Goal: Book appointment/travel/reservation

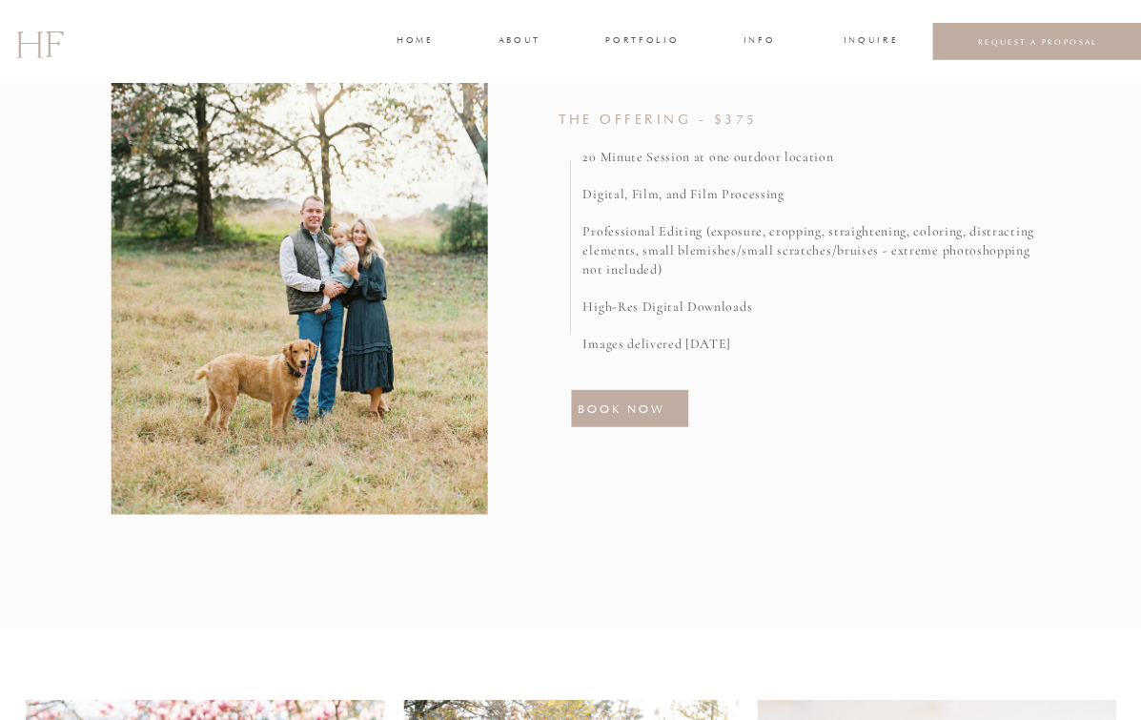
scroll to position [815, 0]
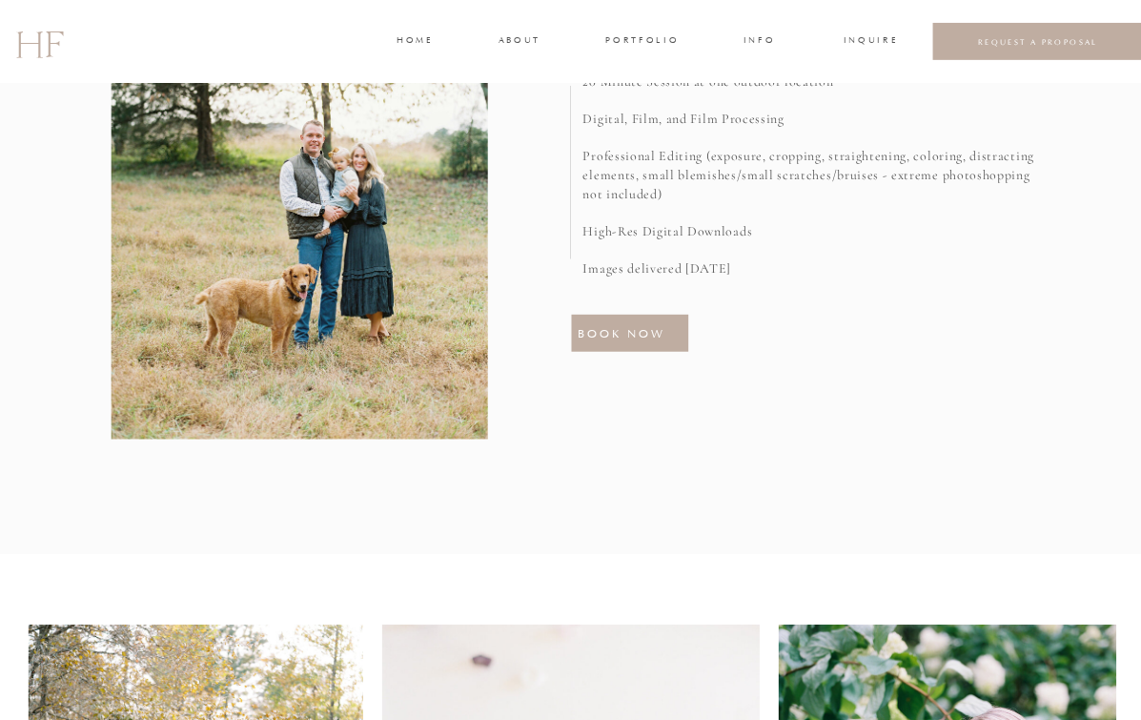
click at [638, 332] on h3 "BOOK NOW" at bounding box center [630, 333] width 104 height 18
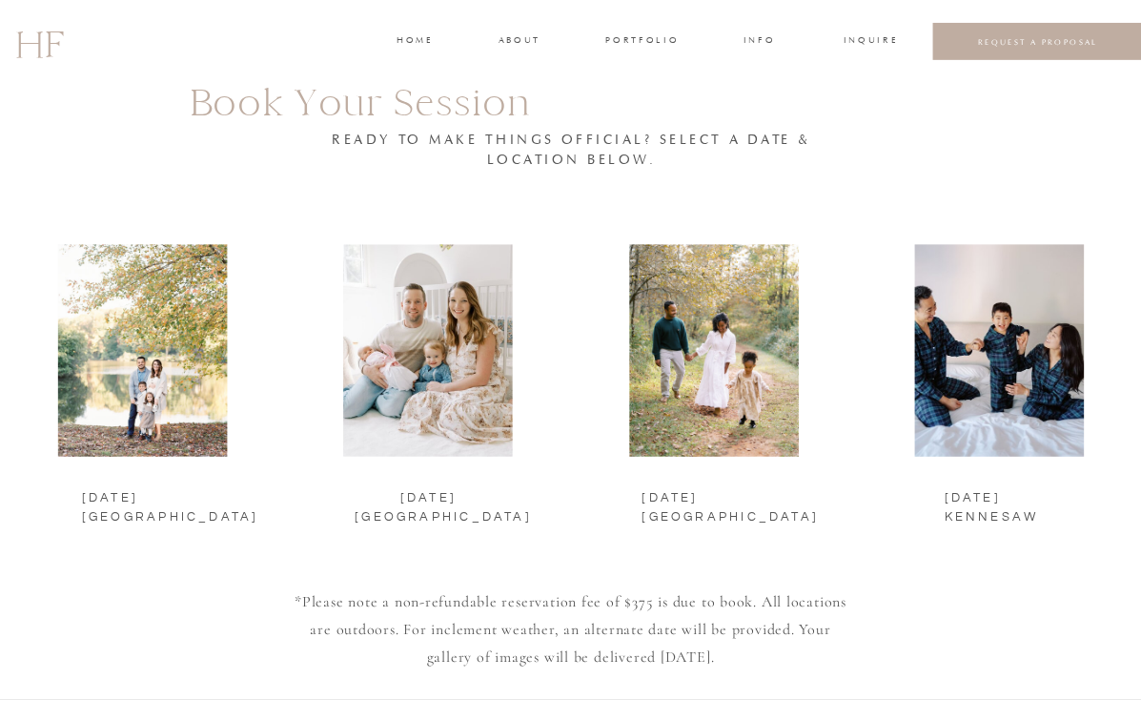
scroll to position [2080, 0]
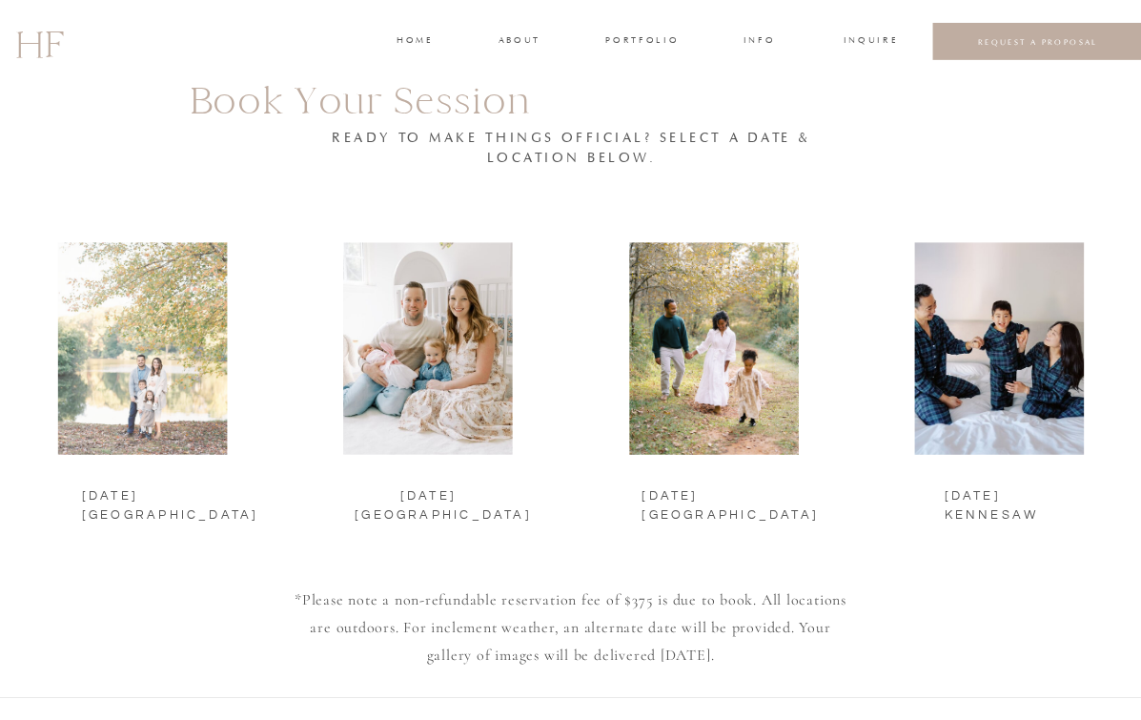
click at [132, 383] on div at bounding box center [143, 348] width 170 height 212
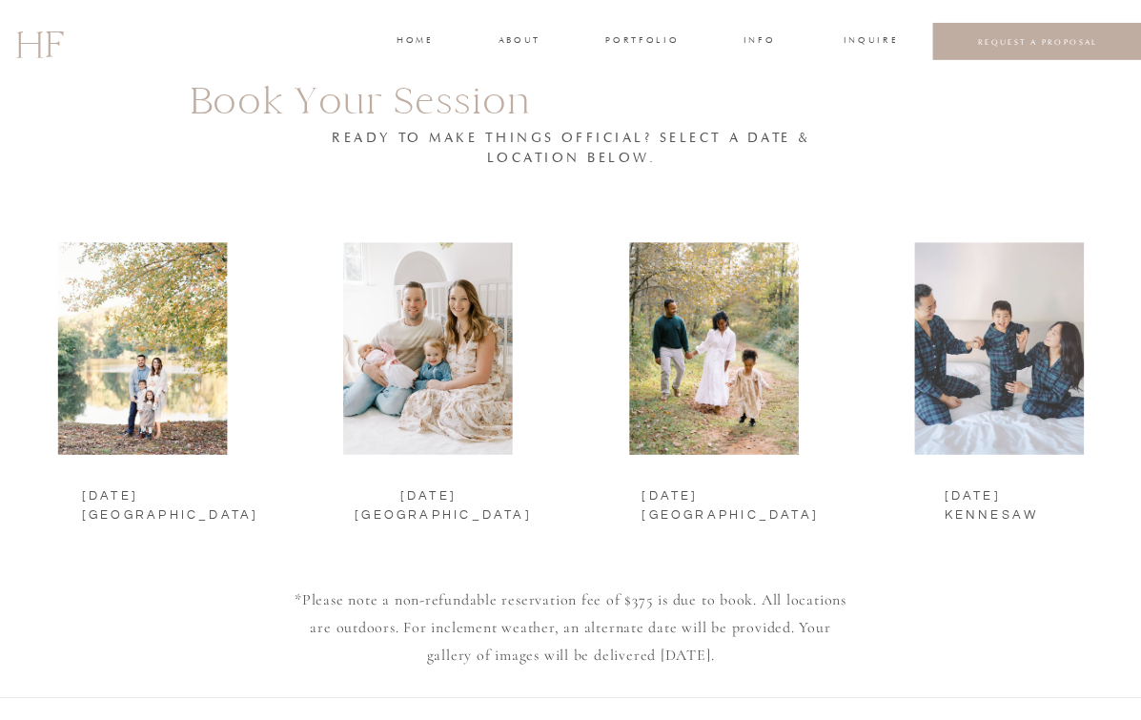
click at [998, 363] on div at bounding box center [1000, 348] width 170 height 212
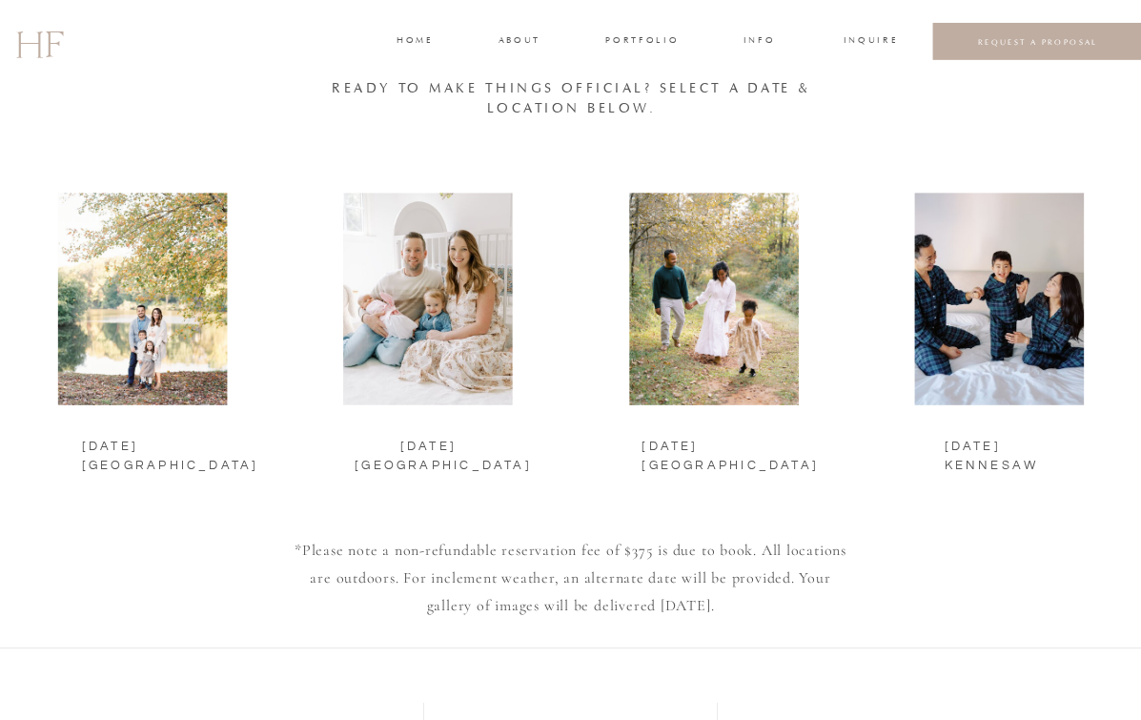
scroll to position [2222, 0]
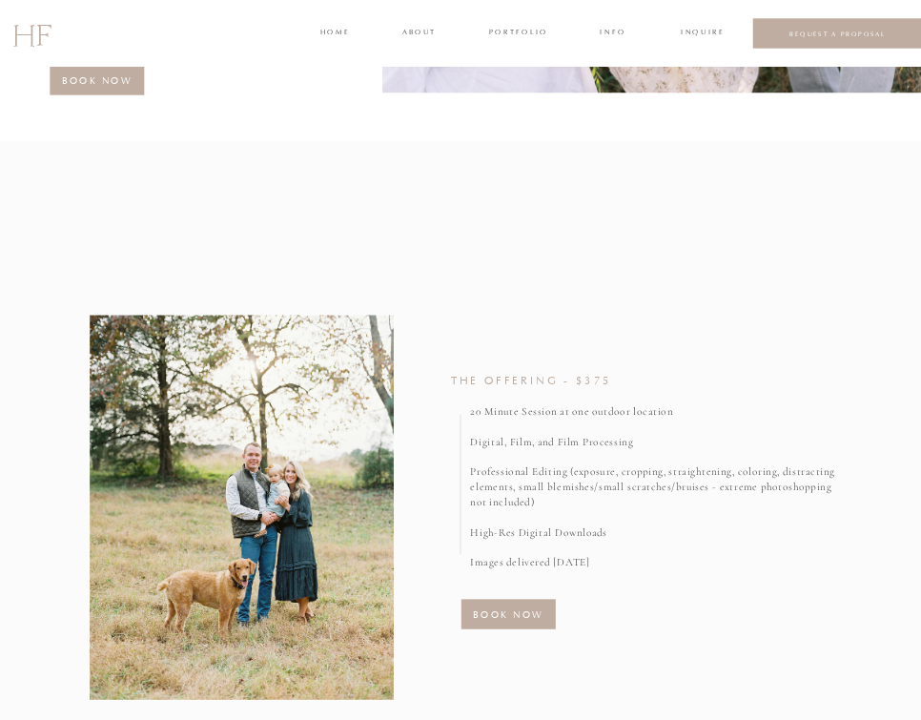
scroll to position [383, 0]
click at [507, 616] on h3 "BOOK NOW" at bounding box center [508, 612] width 84 height 14
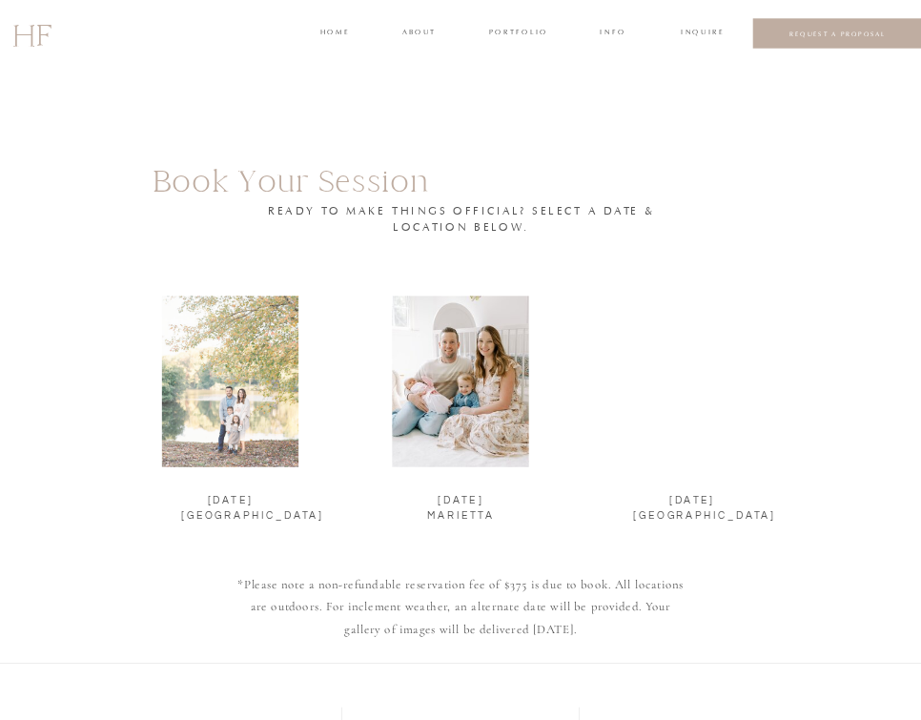
scroll to position [1715, 0]
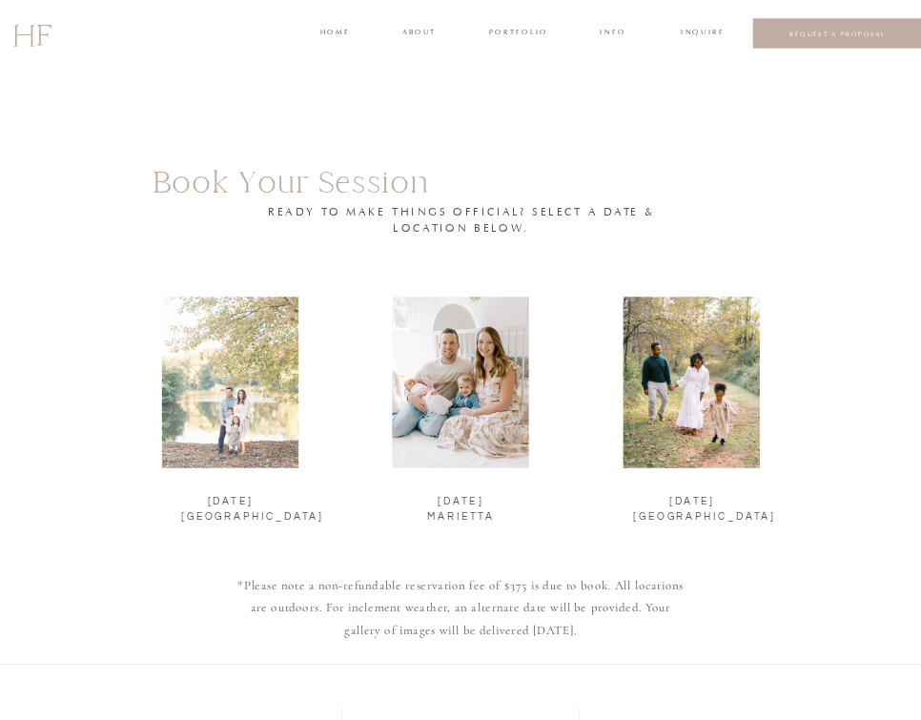
click at [292, 392] on div at bounding box center [230, 382] width 136 height 172
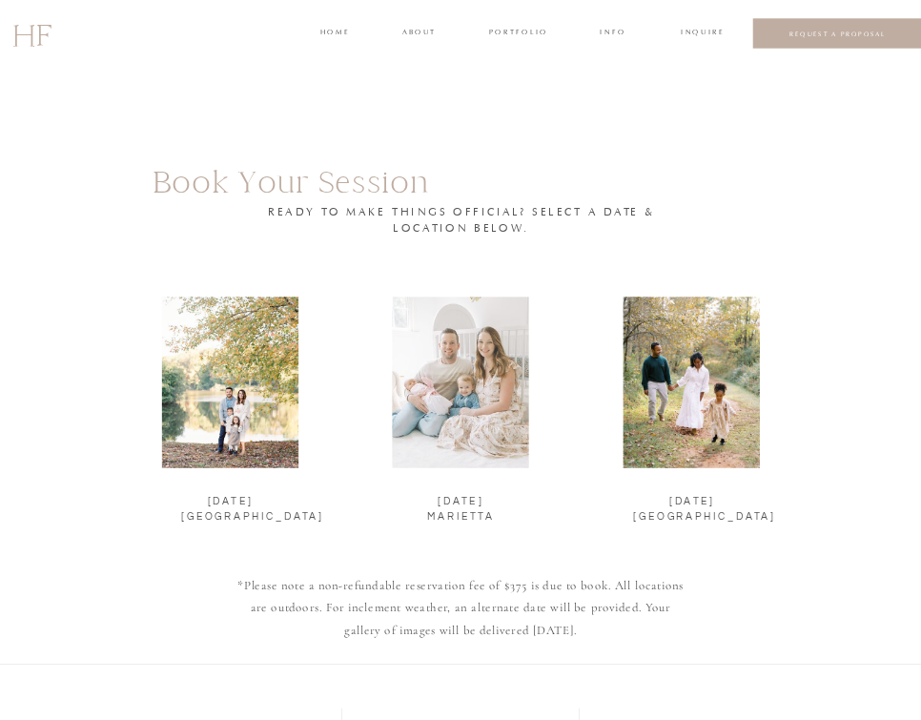
click at [472, 394] on div at bounding box center [460, 382] width 136 height 172
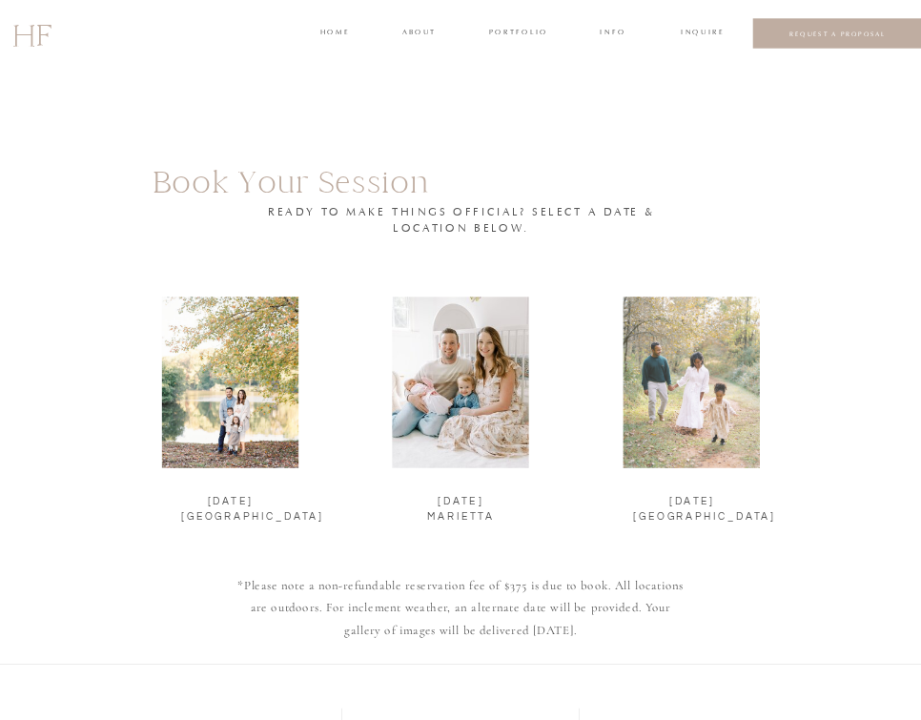
click at [664, 379] on div at bounding box center [691, 382] width 136 height 172
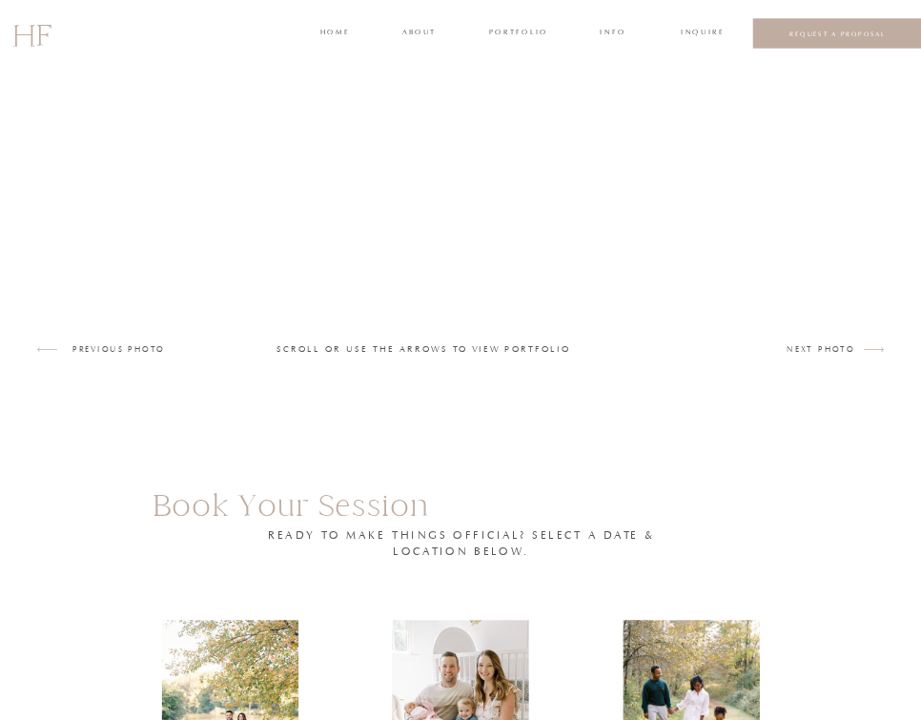
scroll to position [1863, 0]
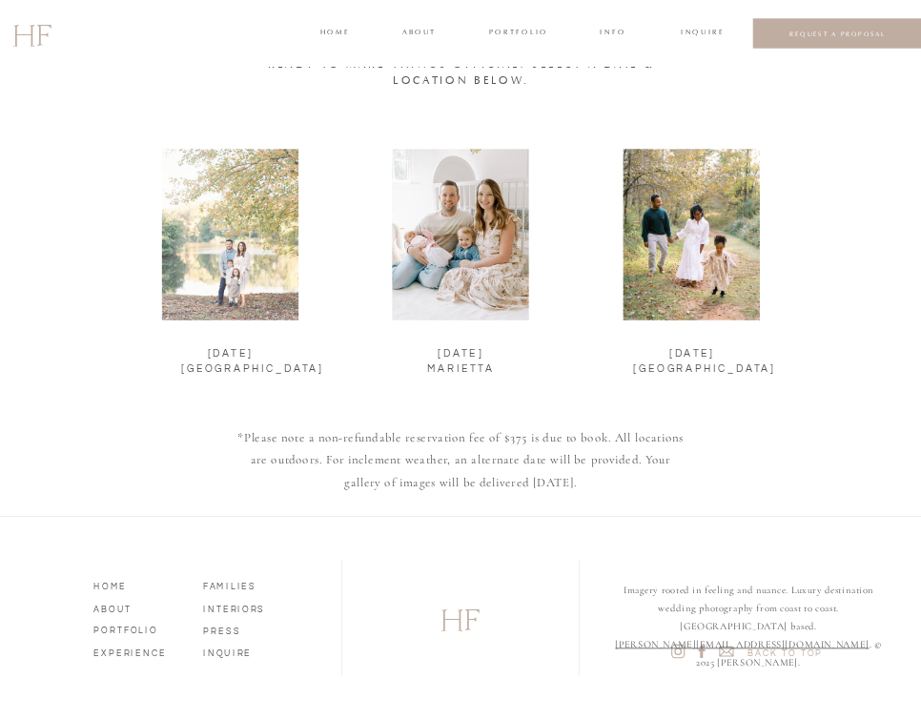
click at [223, 176] on div at bounding box center [230, 235] width 136 height 172
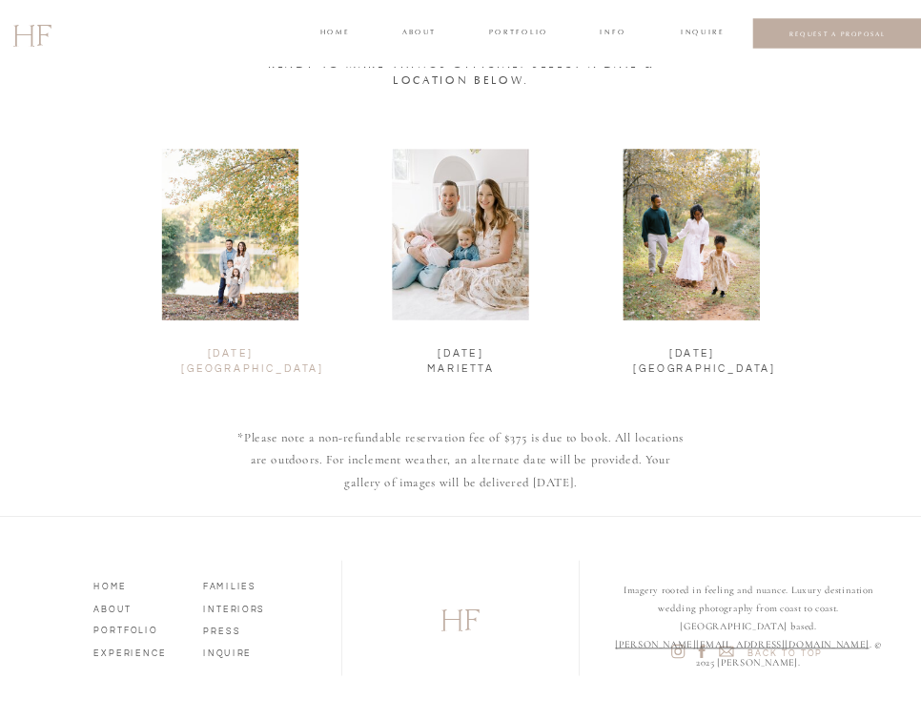
click at [233, 359] on h2 "NOVEMBER 8 ATLANTA" at bounding box center [230, 352] width 98 height 13
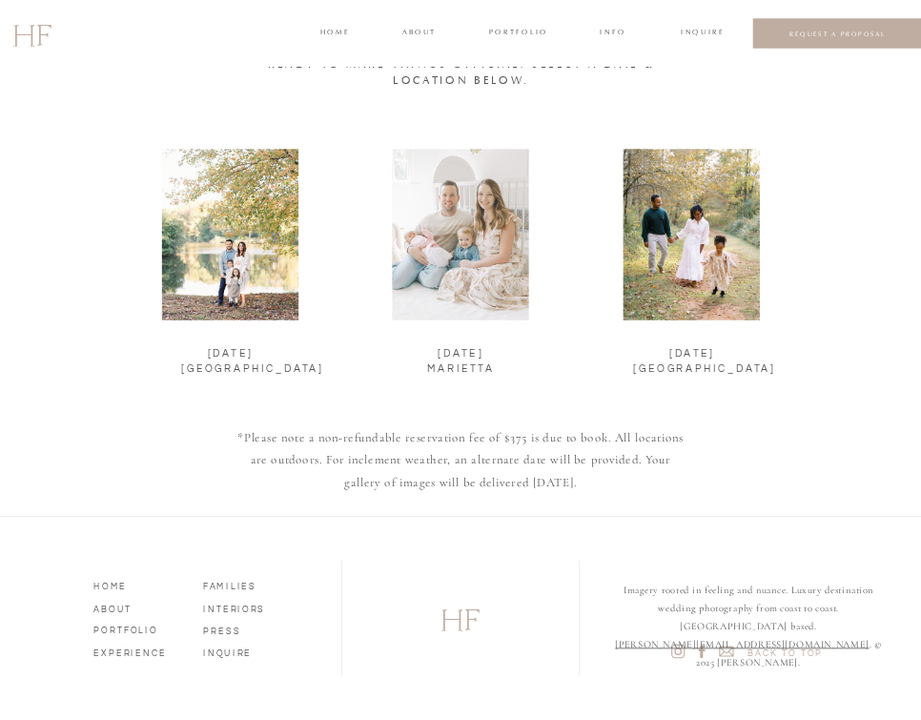
click at [482, 228] on div at bounding box center [460, 235] width 136 height 172
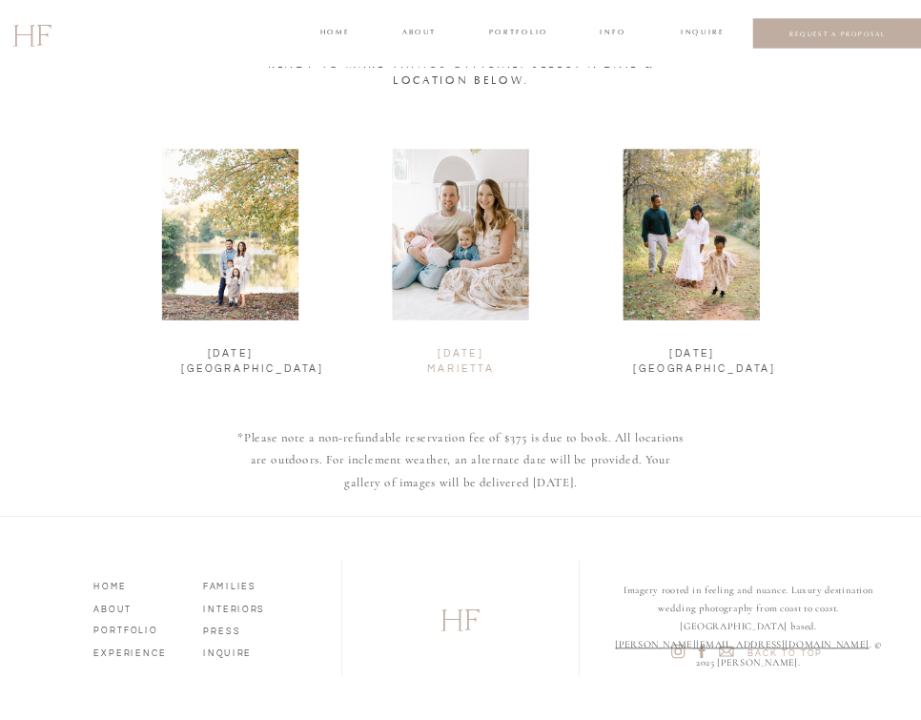
click at [471, 359] on h2 "november 15 marietta" at bounding box center [460, 352] width 119 height 13
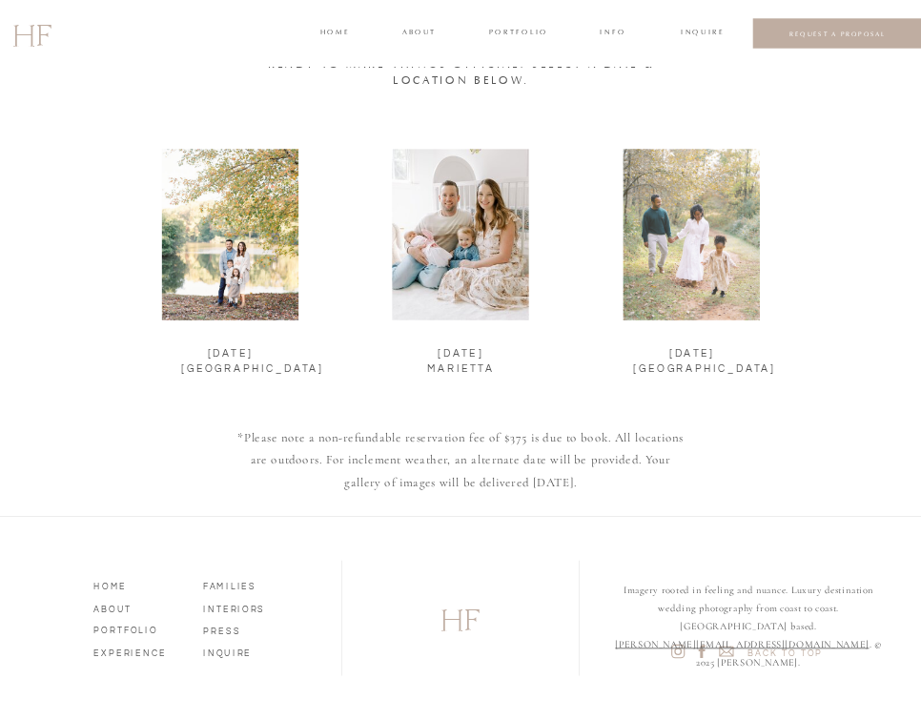
click at [683, 298] on div at bounding box center [691, 235] width 136 height 172
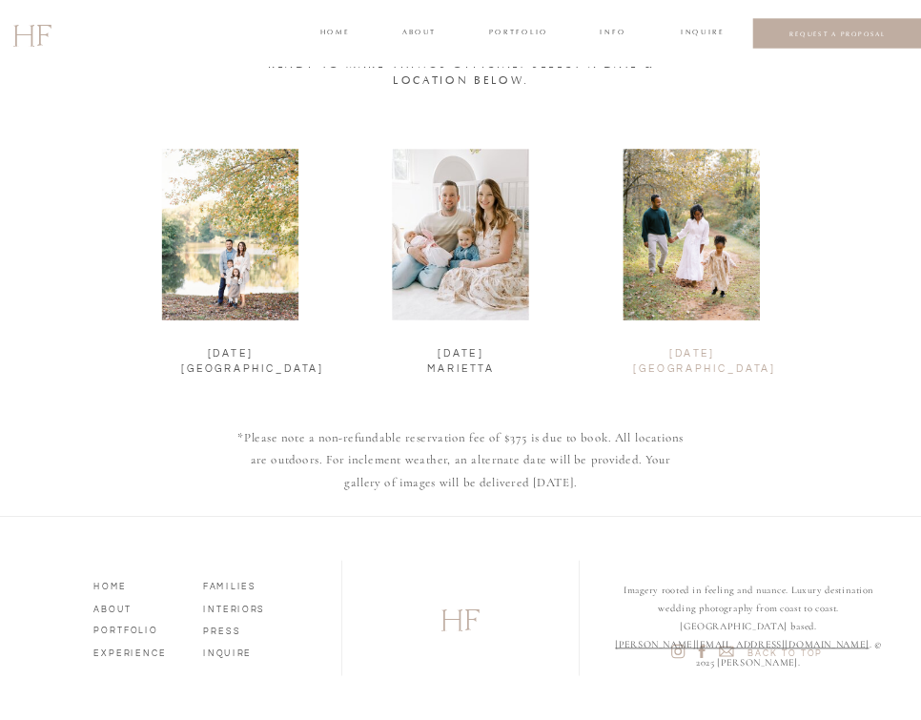
click at [683, 351] on h2 "NOVEMBER 16 CARTERSVILLE" at bounding box center [691, 352] width 117 height 13
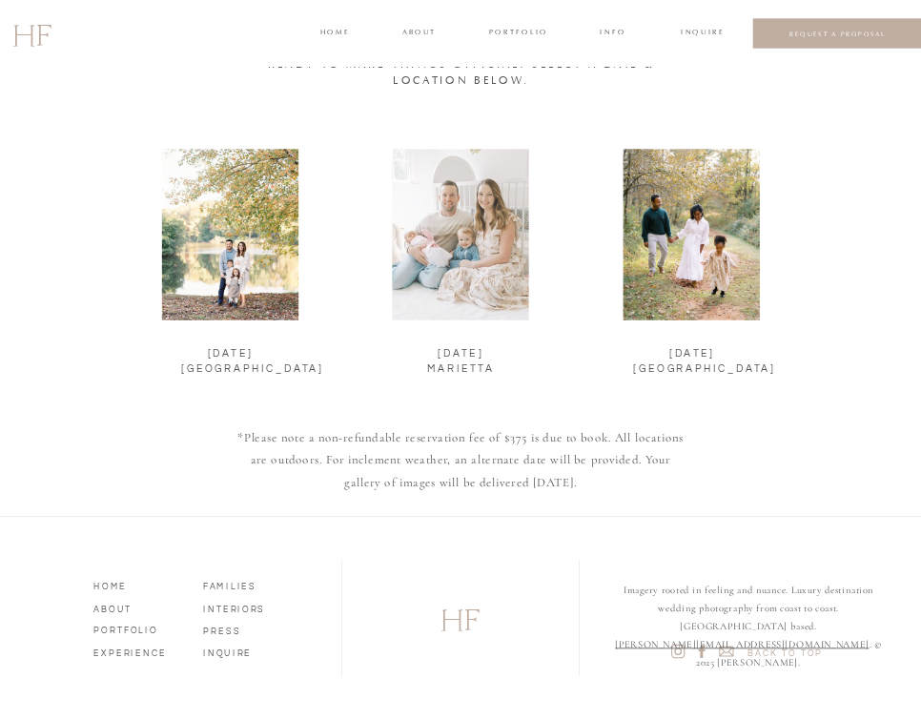
click at [473, 224] on div at bounding box center [460, 235] width 136 height 172
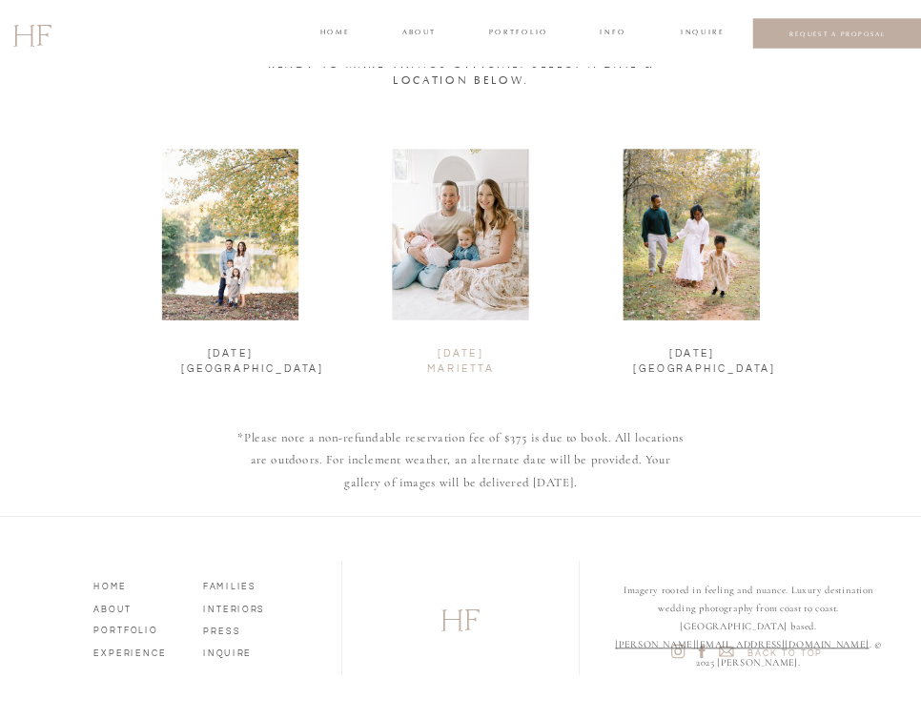
click at [479, 359] on h2 "november 15 marietta" at bounding box center [460, 352] width 119 height 13
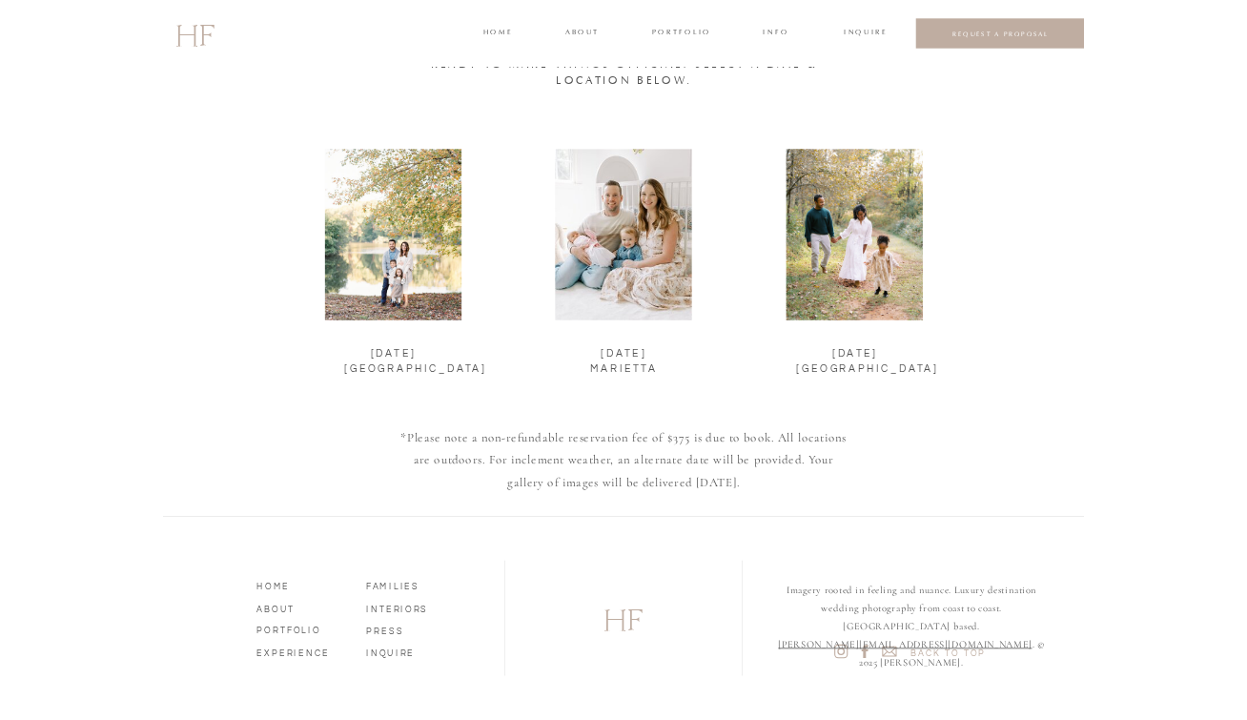
scroll to position [1990, 0]
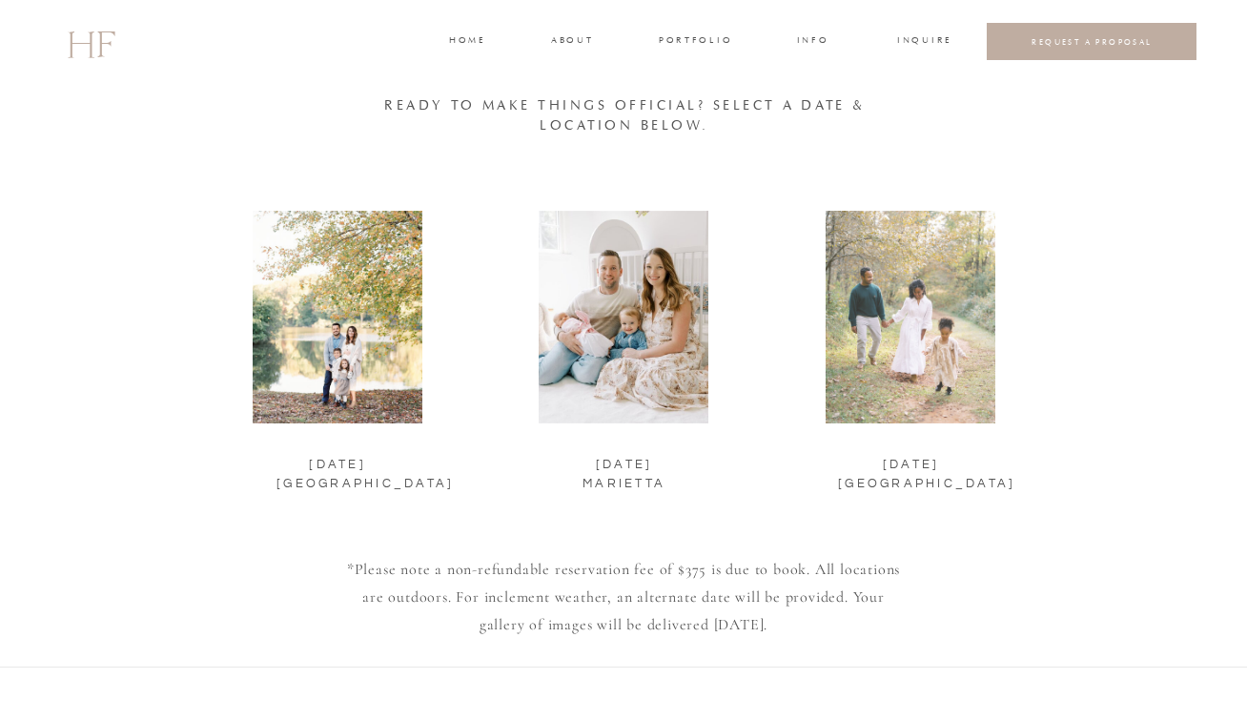
scroll to position [2183, 0]
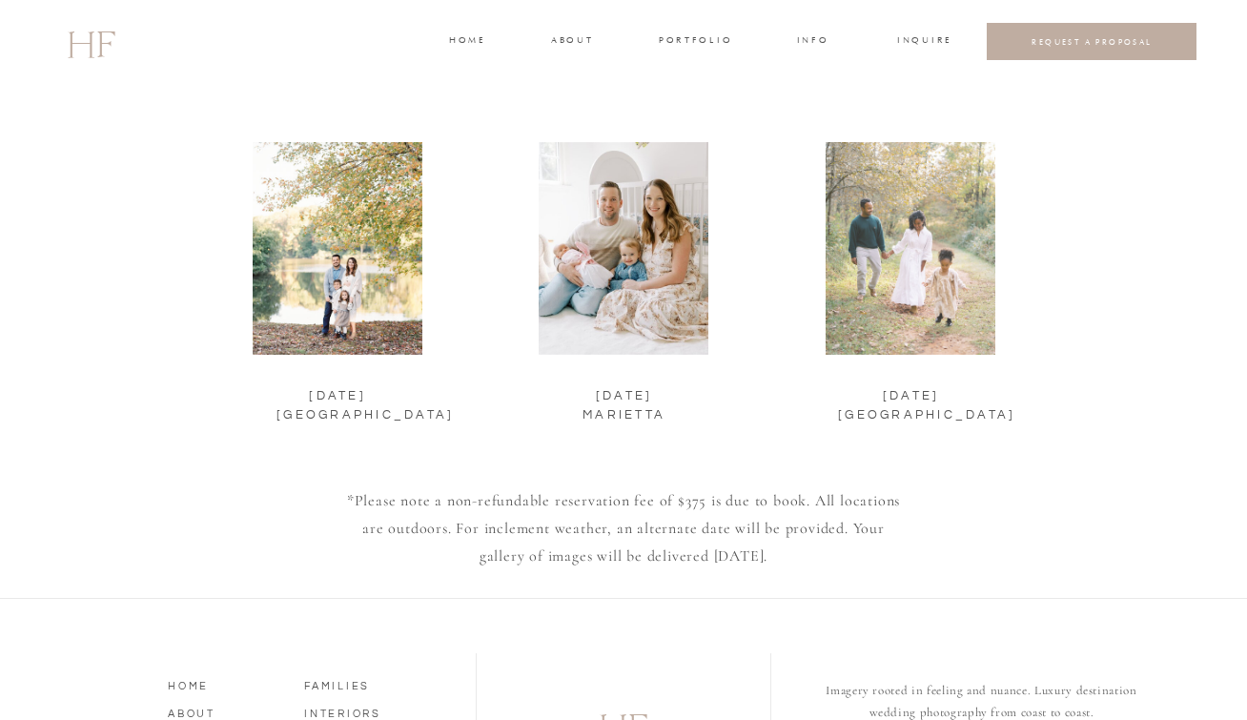
click at [948, 280] on div at bounding box center [910, 248] width 170 height 213
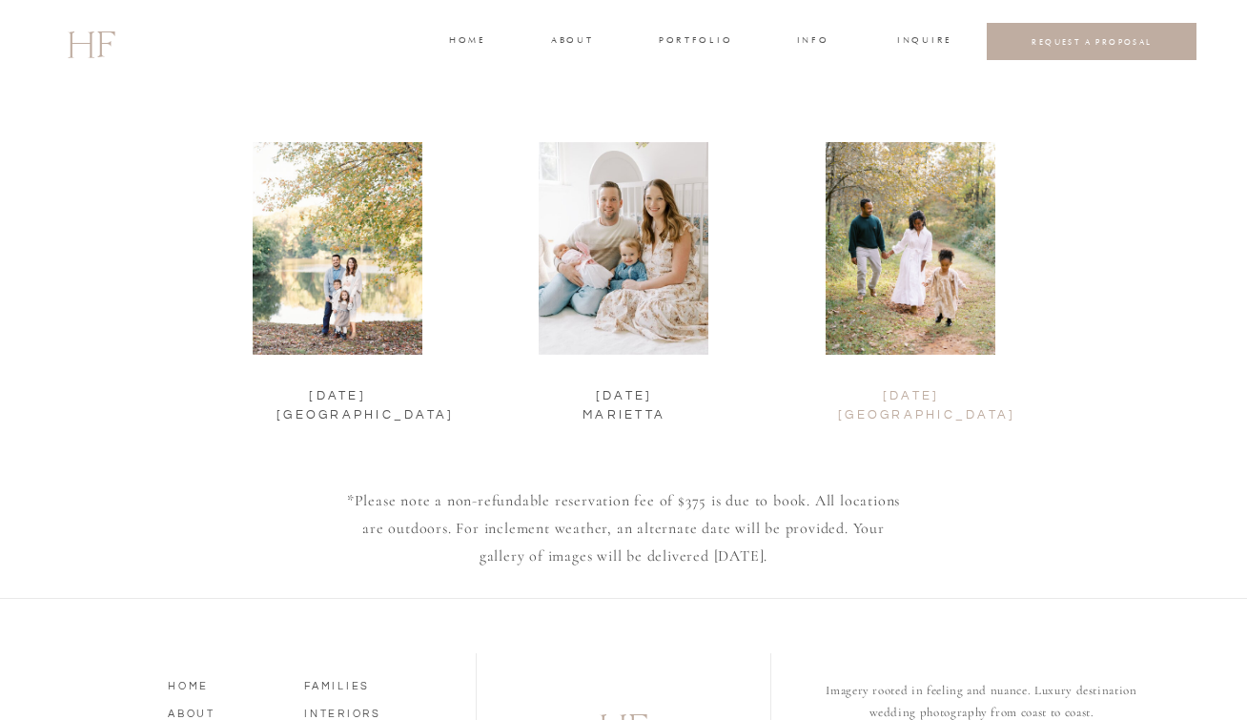
click at [939, 394] on h2 "[DATE] [GEOGRAPHIC_DATA]" at bounding box center [911, 395] width 146 height 17
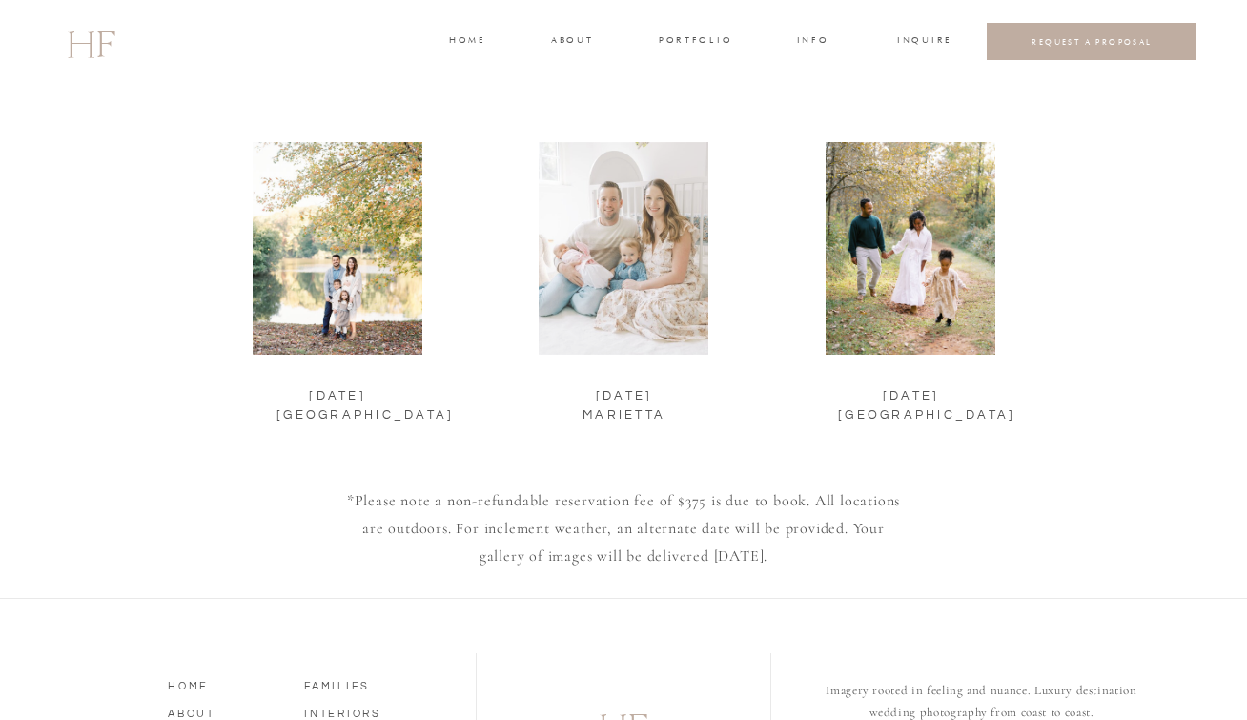
click at [642, 267] on div at bounding box center [623, 248] width 170 height 213
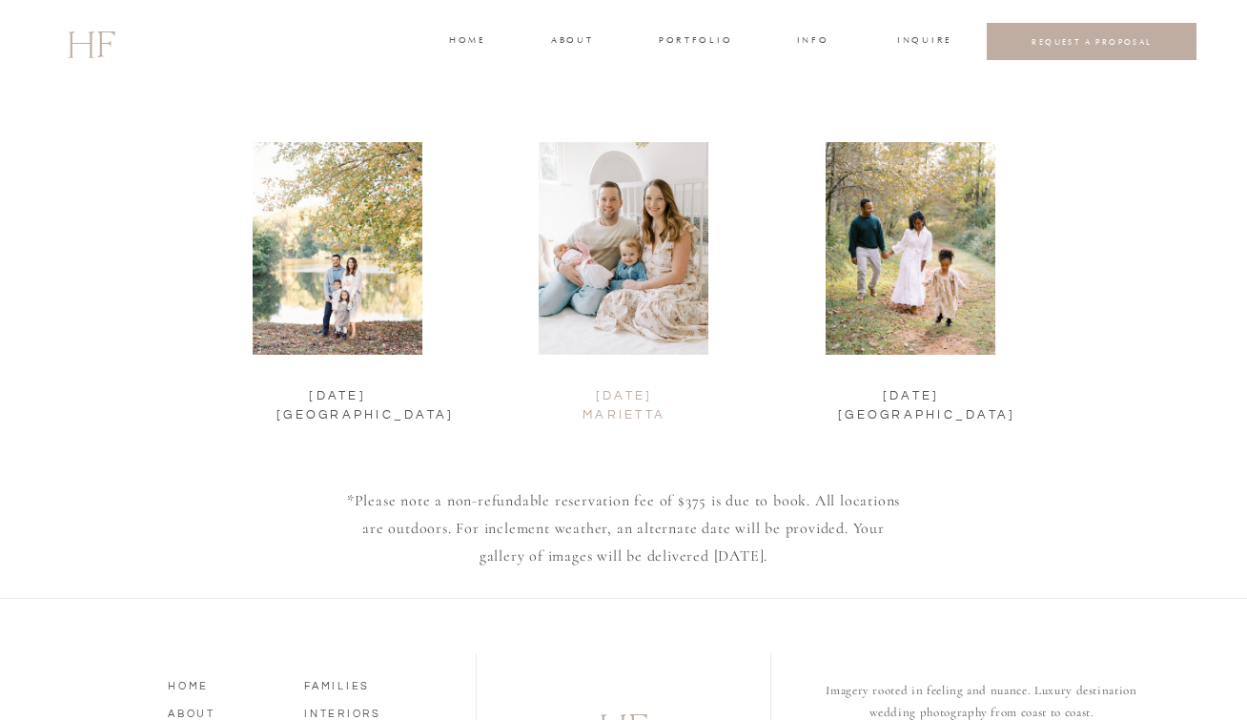
click at [638, 392] on h2 "november 15 marietta" at bounding box center [624, 395] width 148 height 17
